Goal: Find specific page/section: Find specific page/section

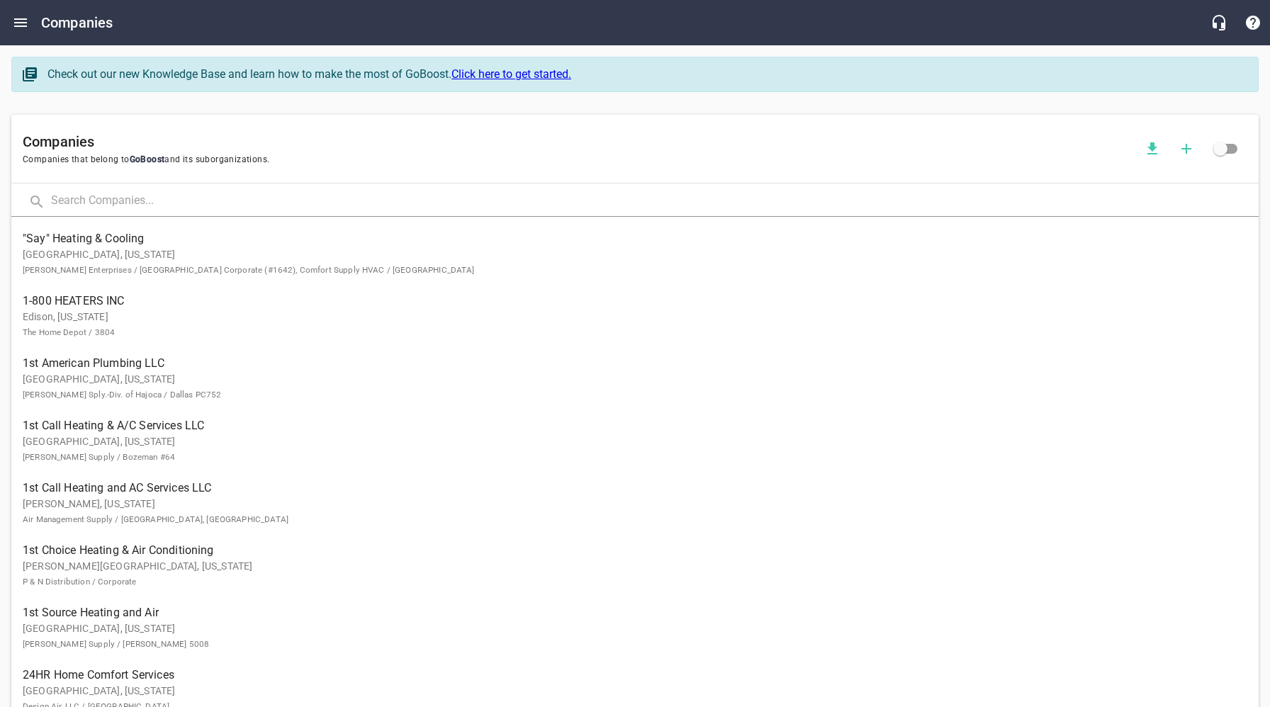
click at [168, 198] on input "text" at bounding box center [655, 201] width 1208 height 30
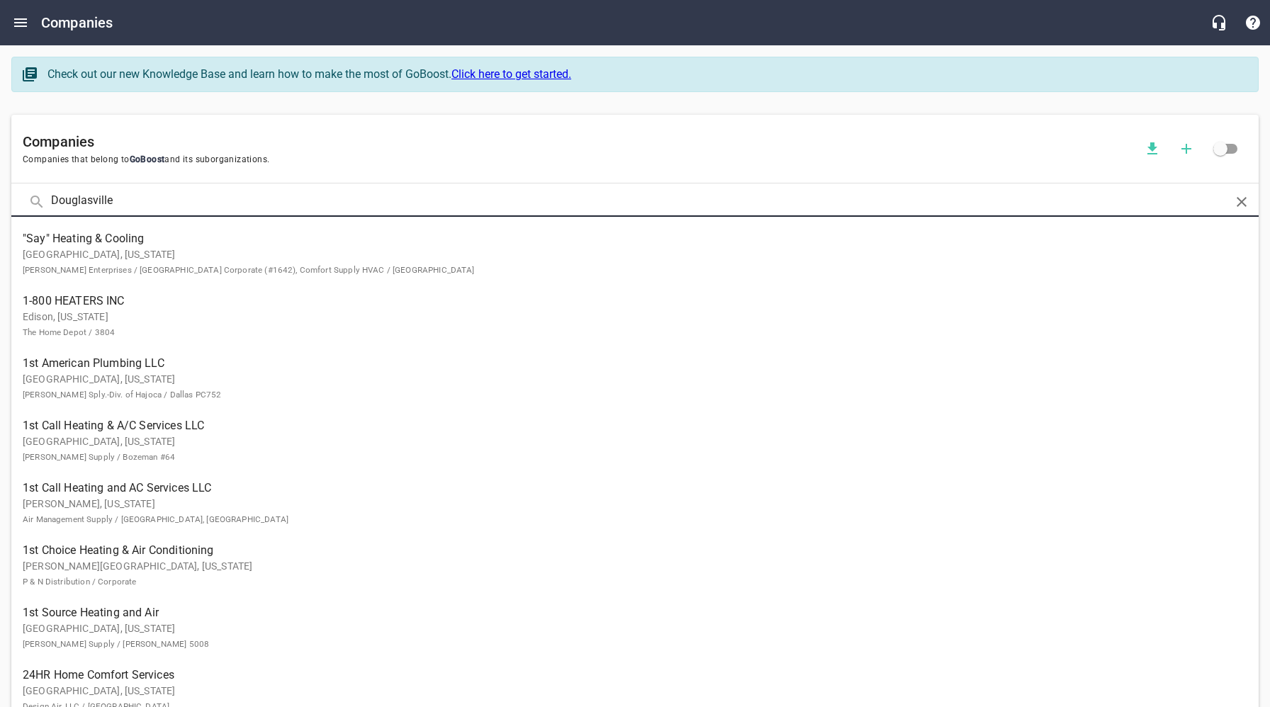
type input "Douglasville"
click button at bounding box center [0, 0] width 0 height 0
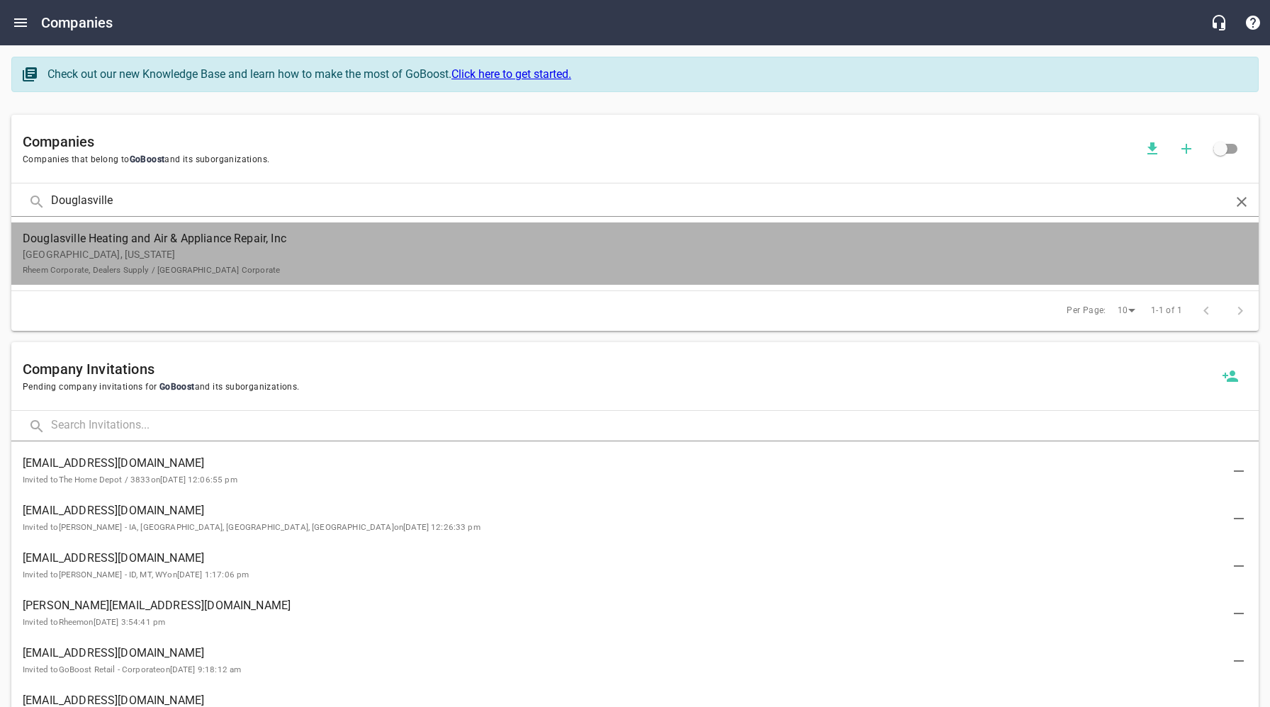
click at [146, 248] on p "[GEOGRAPHIC_DATA], [US_STATE][PERSON_NAME] Corporate, Dealers Supply / [GEOGRAP…" at bounding box center [624, 262] width 1202 height 30
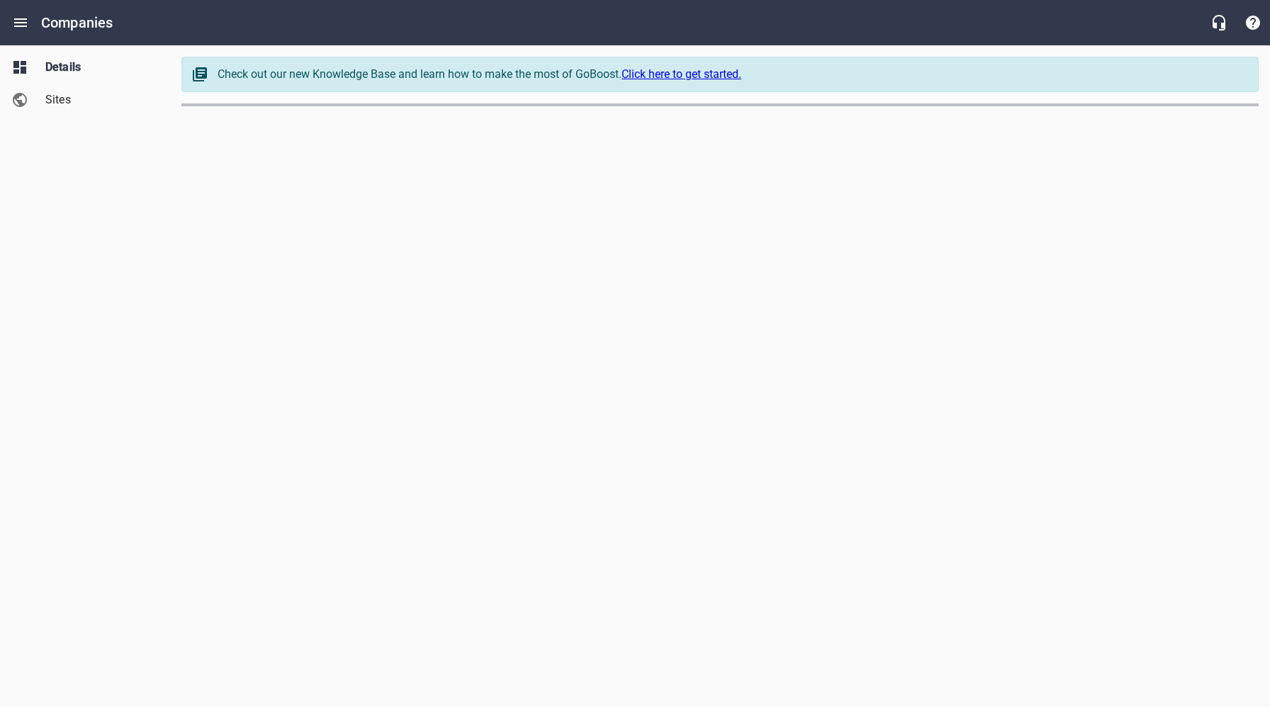
select select "[US_STATE]"
select select "63"
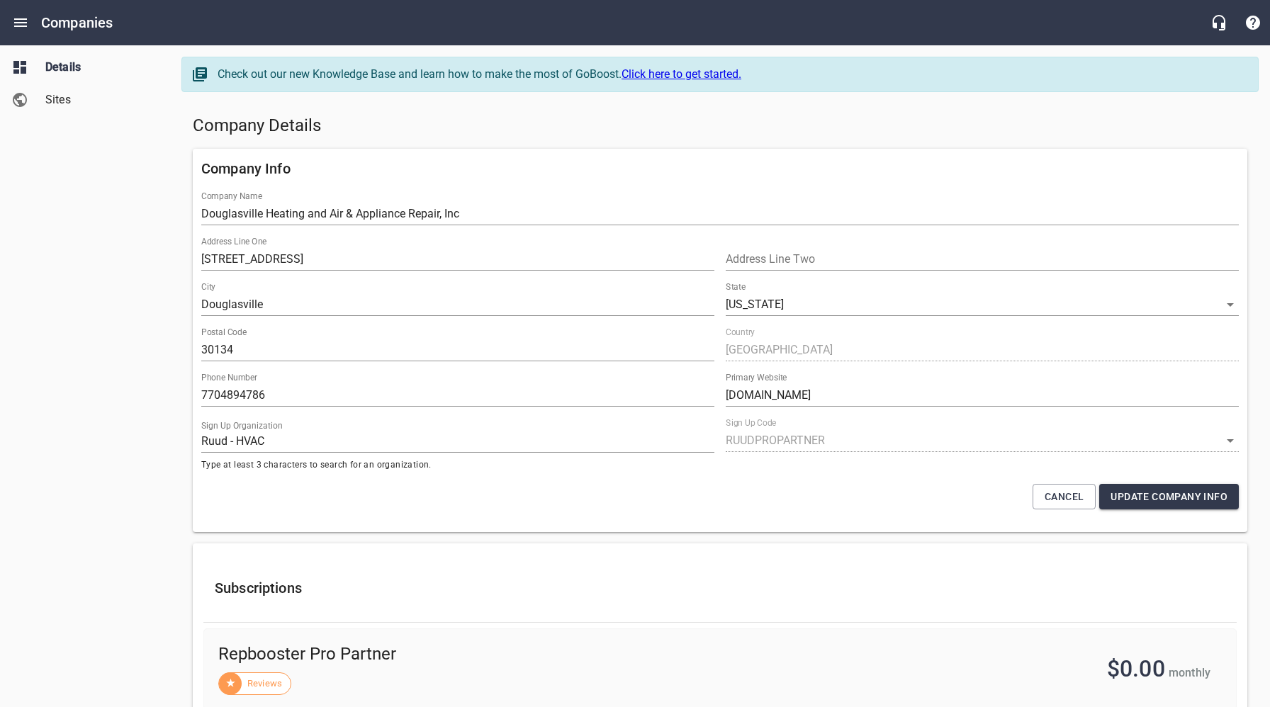
click at [103, 454] on div "Details Sites" at bounding box center [85, 353] width 171 height 707
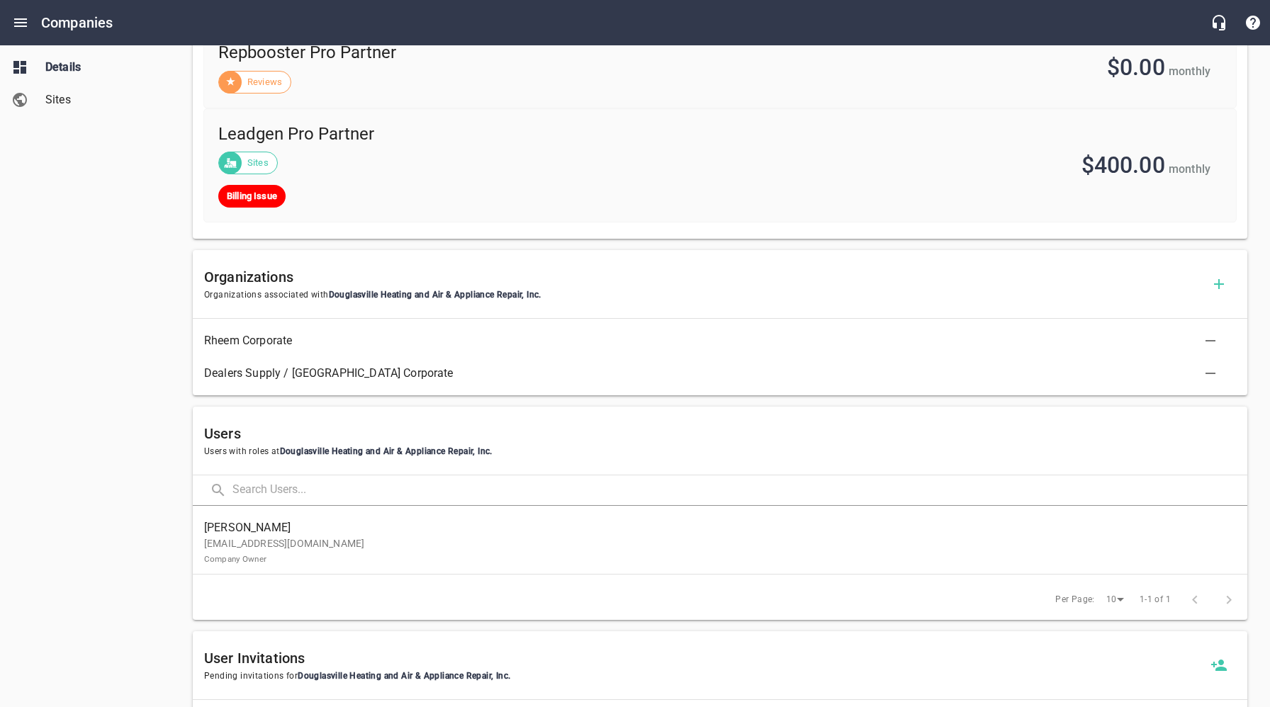
scroll to position [608, 0]
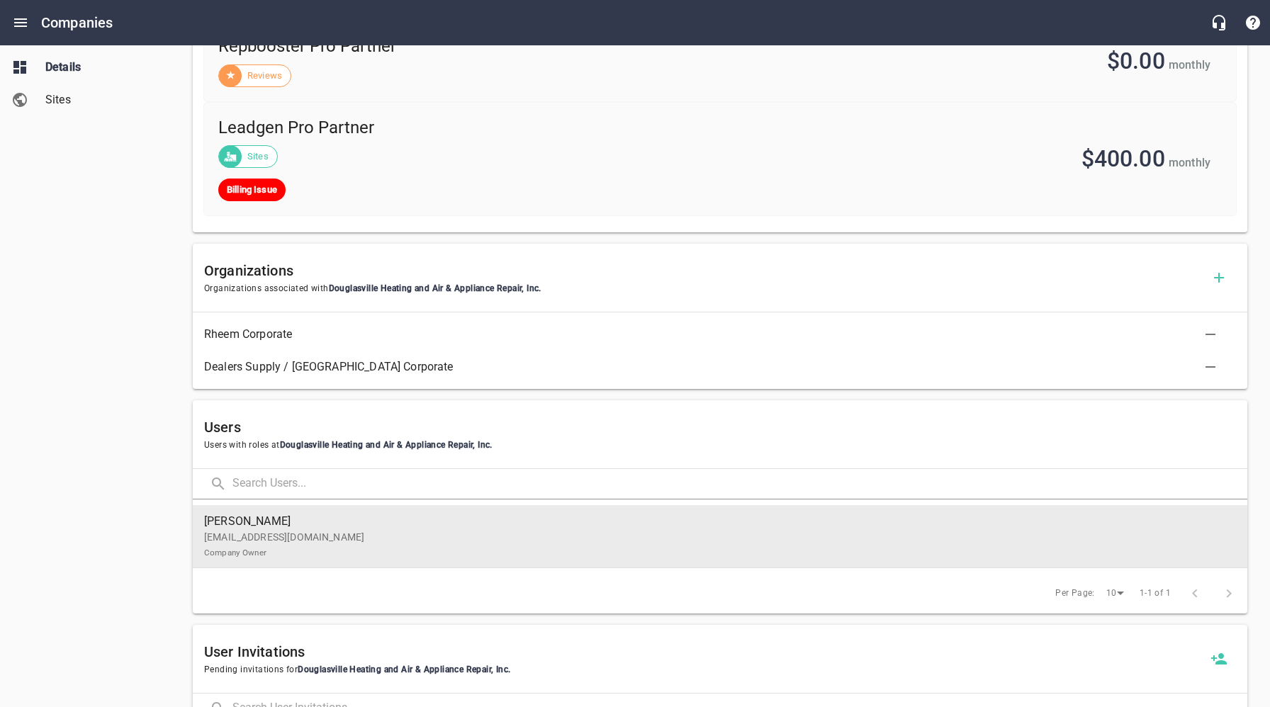
click at [301, 543] on p "[EMAIL_ADDRESS][DOMAIN_NAME] Company Owner" at bounding box center [714, 545] width 1021 height 30
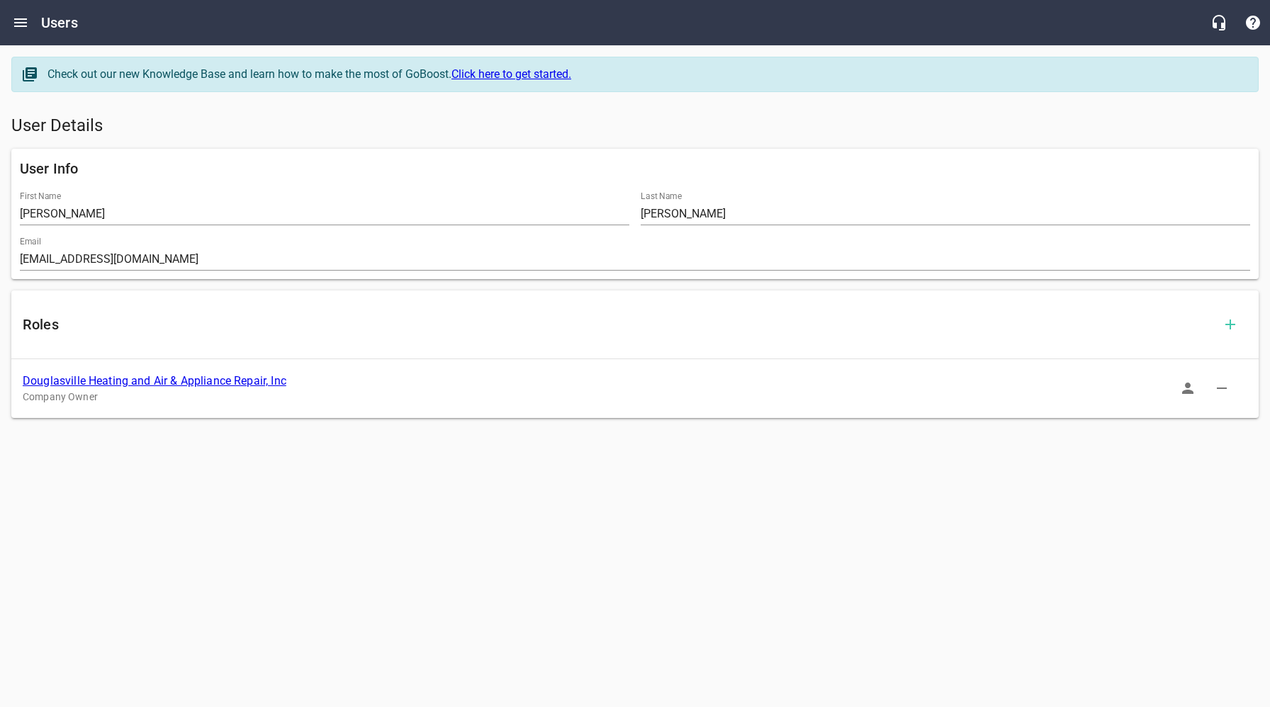
click at [1184, 386] on icon "button" at bounding box center [1187, 388] width 17 height 17
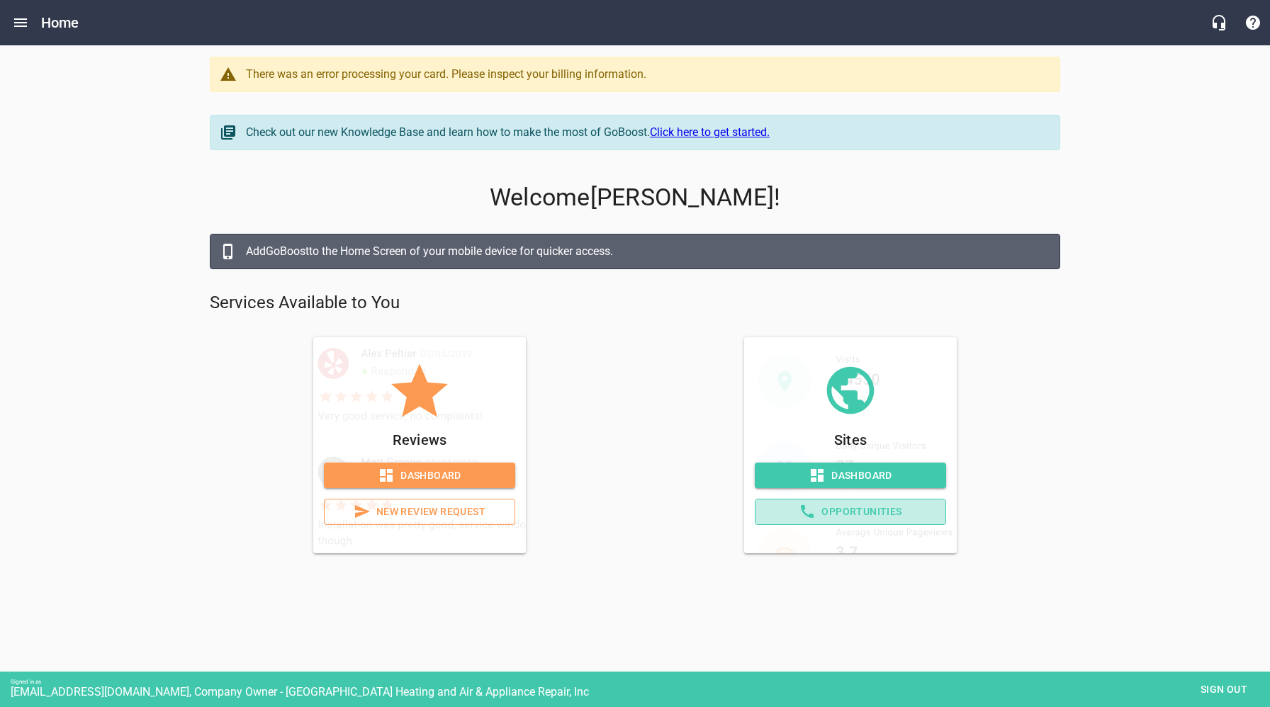
click at [903, 506] on span "Opportunities" at bounding box center [850, 512] width 167 height 18
